Goal: Navigation & Orientation: Find specific page/section

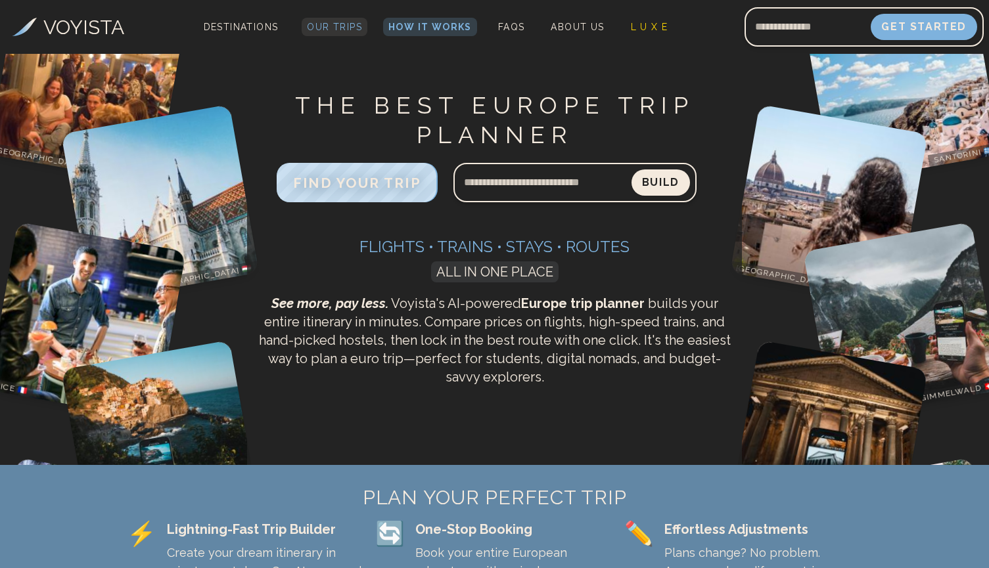
click at [340, 23] on span "Our Trips" at bounding box center [334, 27] width 55 height 11
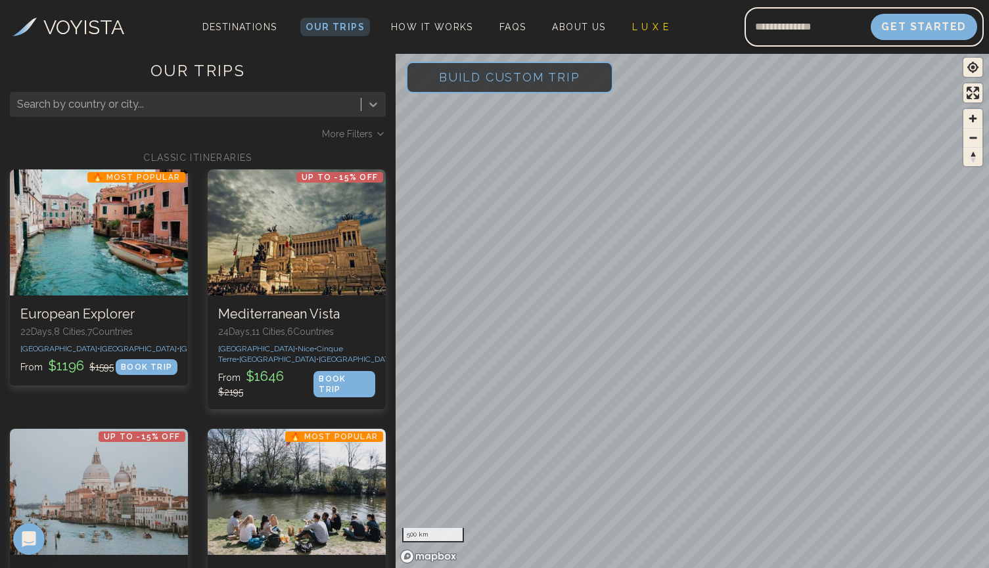
drag, startPoint x: 311, startPoint y: 110, endPoint x: 373, endPoint y: 104, distance: 62.0
click at [311, 110] on div at bounding box center [185, 104] width 337 height 18
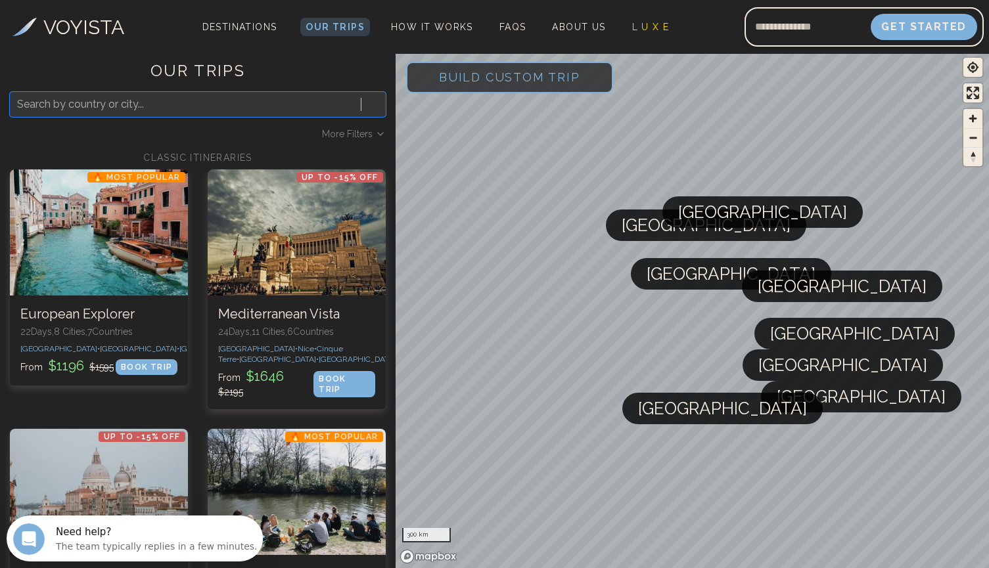
click at [371, 106] on icon at bounding box center [373, 104] width 13 height 13
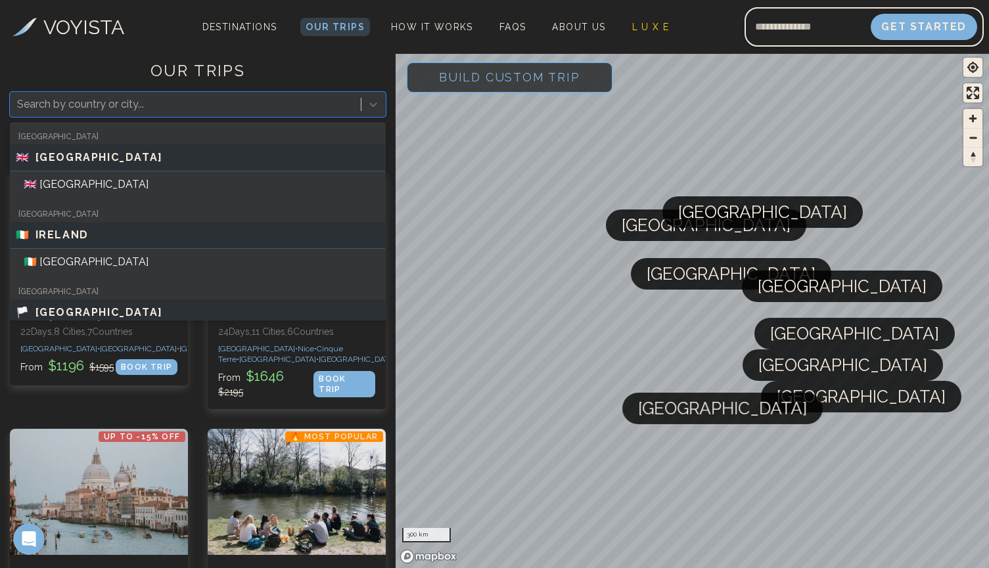
click at [199, 101] on div at bounding box center [185, 104] width 337 height 18
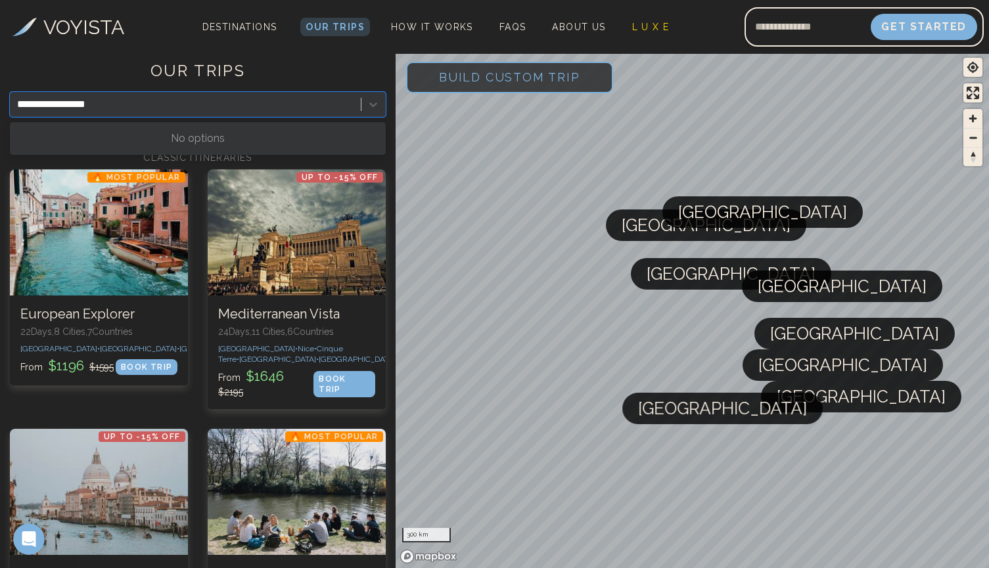
type input "**********"
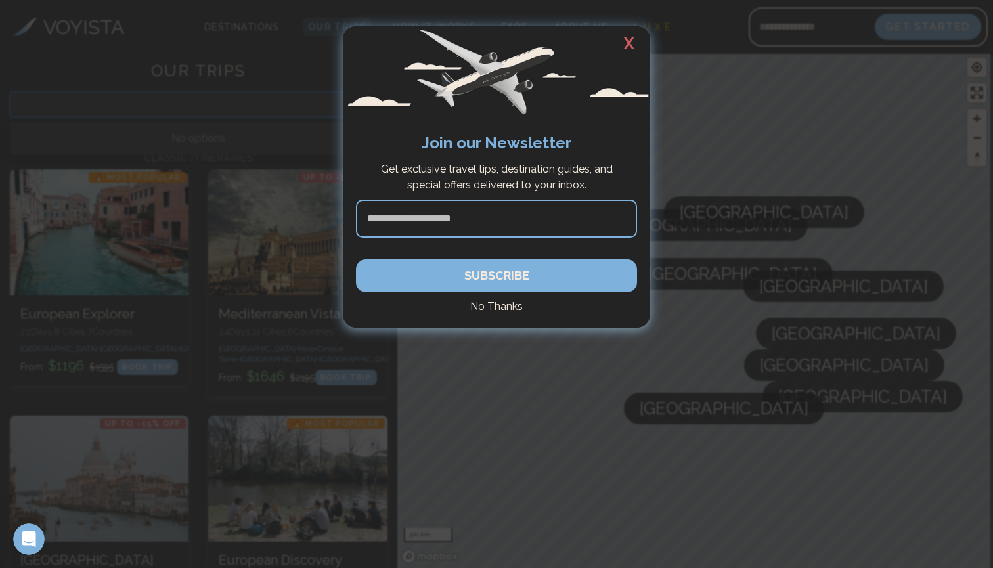
click at [630, 38] on h2 "X" at bounding box center [629, 43] width 42 height 34
